Goal: Transaction & Acquisition: Purchase product/service

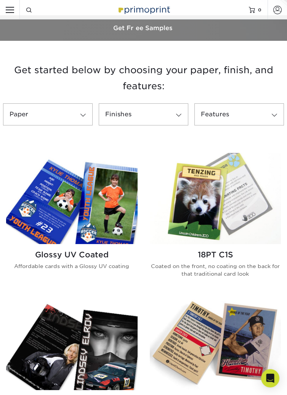
scroll to position [195, 0]
click at [121, 216] on img at bounding box center [72, 198] width 132 height 91
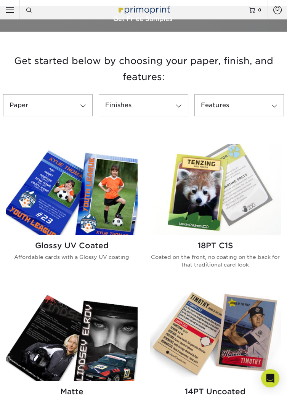
scroll to position [232, 0]
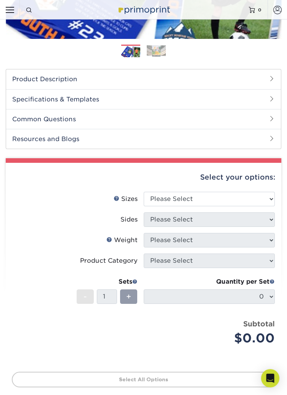
scroll to position [159, 0]
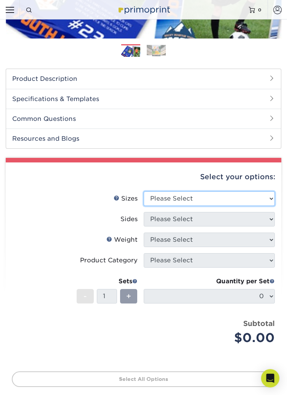
click at [208, 195] on select "Please Select 2.5" x 3.5"" at bounding box center [210, 199] width 132 height 15
select select "2.50x3.50"
click at [144, 192] on select "Please Select 2.5" x 3.5"" at bounding box center [210, 199] width 132 height 15
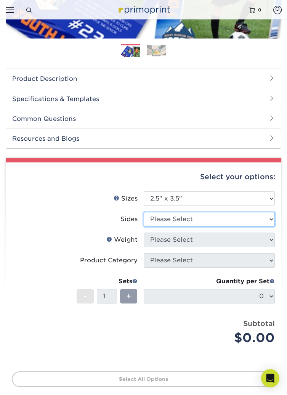
click at [184, 218] on select "Please Select Print Both Sides Print Front Only" at bounding box center [210, 219] width 132 height 15
select select "13abbda7-1d64-4f25-8bb2-c179b224825d"
click at [144, 212] on select "Please Select Print Both Sides Print Front Only" at bounding box center [210, 219] width 132 height 15
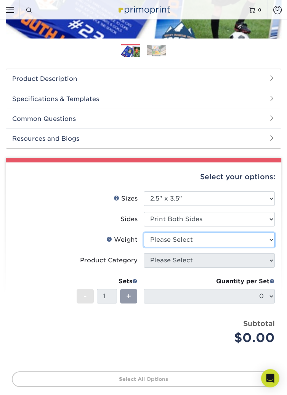
click at [192, 239] on select "Please Select 16PT 14PT 18PT C1S" at bounding box center [210, 240] width 132 height 15
select select "18PTC1S"
click at [144, 233] on select "Please Select 16PT 14PT 18PT C1S" at bounding box center [210, 240] width 132 height 15
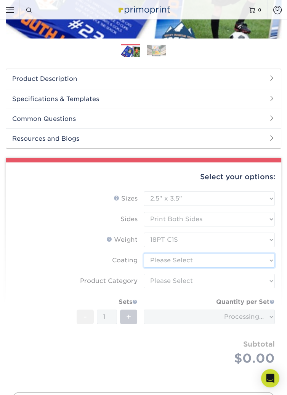
click at [193, 261] on select at bounding box center [210, 260] width 132 height 15
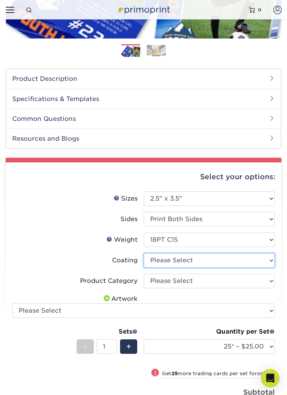
select select "1e8116af-acfc-44b1-83dc-8181aa338834"
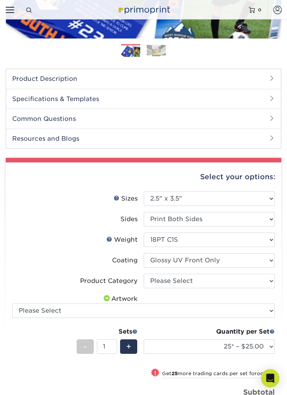
click at [144, 253] on select at bounding box center [210, 260] width 132 height 15
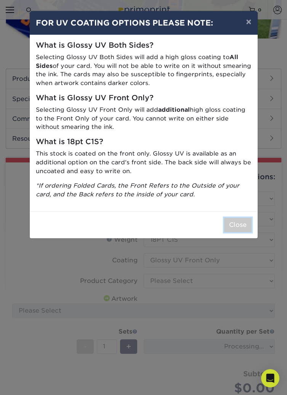
click at [239, 223] on button "Close" at bounding box center [237, 225] width 27 height 15
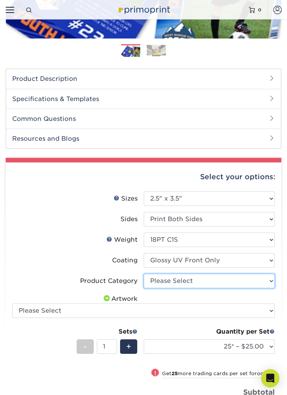
click at [197, 280] on select "Please Select Trading Cards" at bounding box center [210, 281] width 132 height 15
select select "c2f9bce9-36c2-409d-b101-c29d9d031e18"
click at [144, 274] on select "Please Select Trading Cards" at bounding box center [210, 281] width 132 height 15
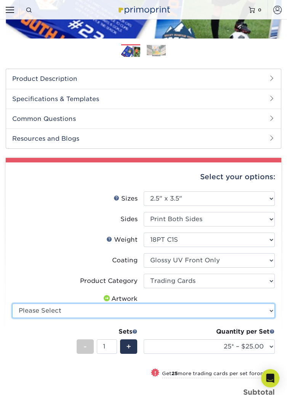
click at [270, 311] on select "Please Select I will upload files I need a design - $100" at bounding box center [143, 311] width 263 height 15
select select "upload"
click at [12, 304] on select "Please Select I will upload files I need a design - $100" at bounding box center [143, 311] width 263 height 15
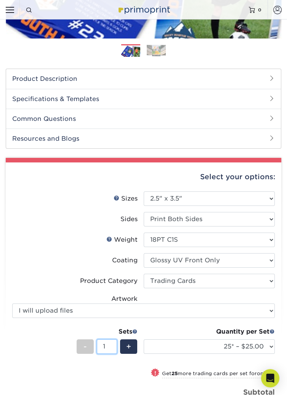
click at [109, 346] on input "1" at bounding box center [107, 347] width 20 height 15
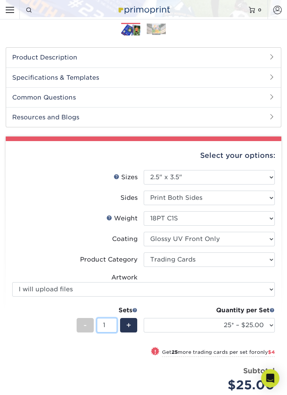
scroll to position [195, 0]
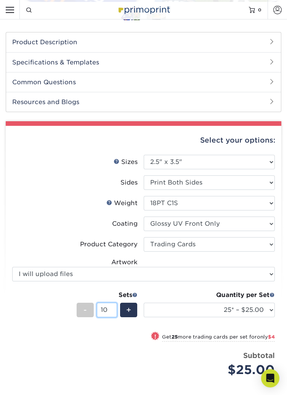
type input "10"
click at [158, 368] on div "$25.00" at bounding box center [213, 370] width 126 height 18
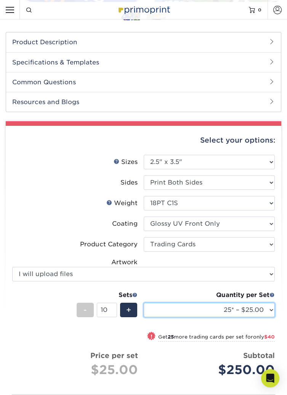
click at [272, 309] on select "25* – $25.00 50* – $29.00 75* – $37.00 100* – $41.00 250* – $48.00 500 – $58.00…" at bounding box center [210, 310] width 132 height 15
